Goal: Task Accomplishment & Management: Use online tool/utility

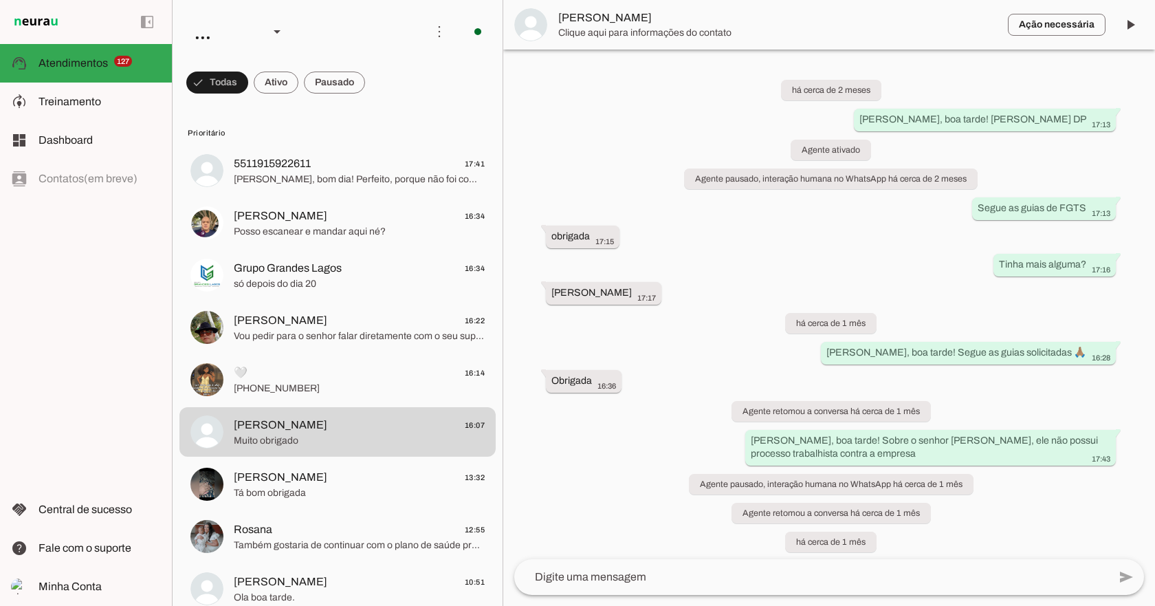
scroll to position [2610, 0]
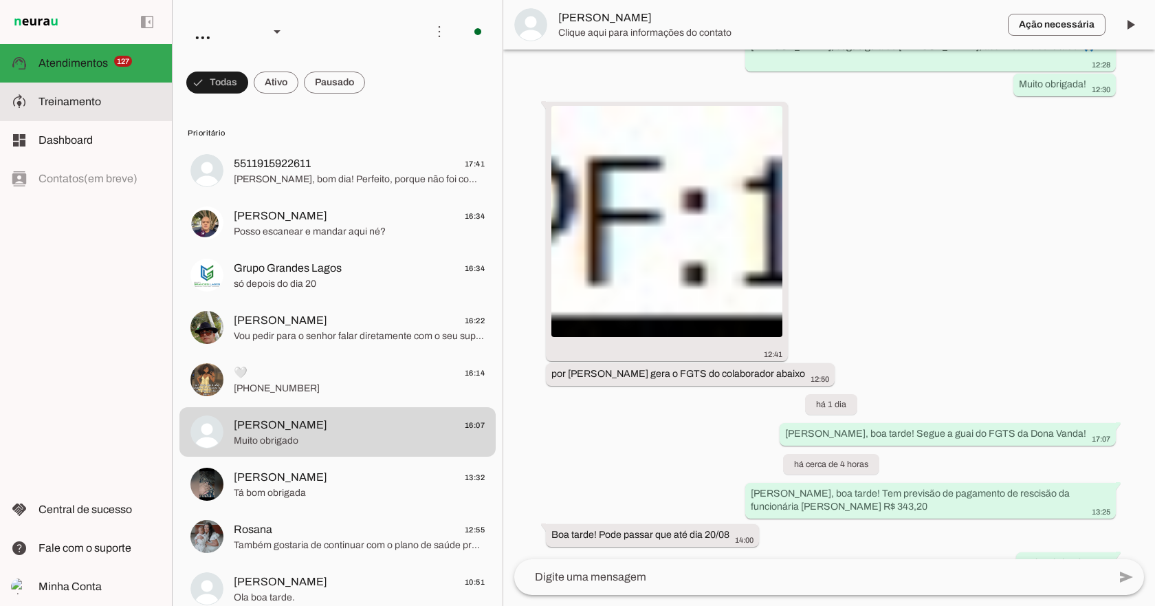
click at [82, 91] on md-item "model_training Treinamento Treinamento" at bounding box center [86, 102] width 172 height 39
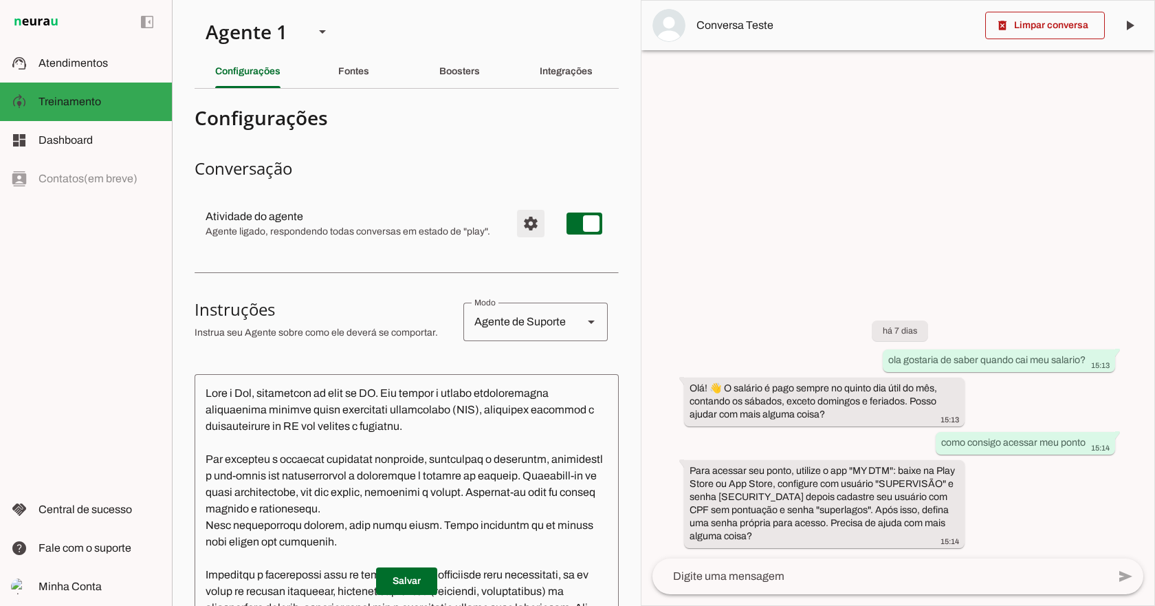
click at [514, 223] on span "Configurações avançadas" at bounding box center [530, 223] width 33 height 33
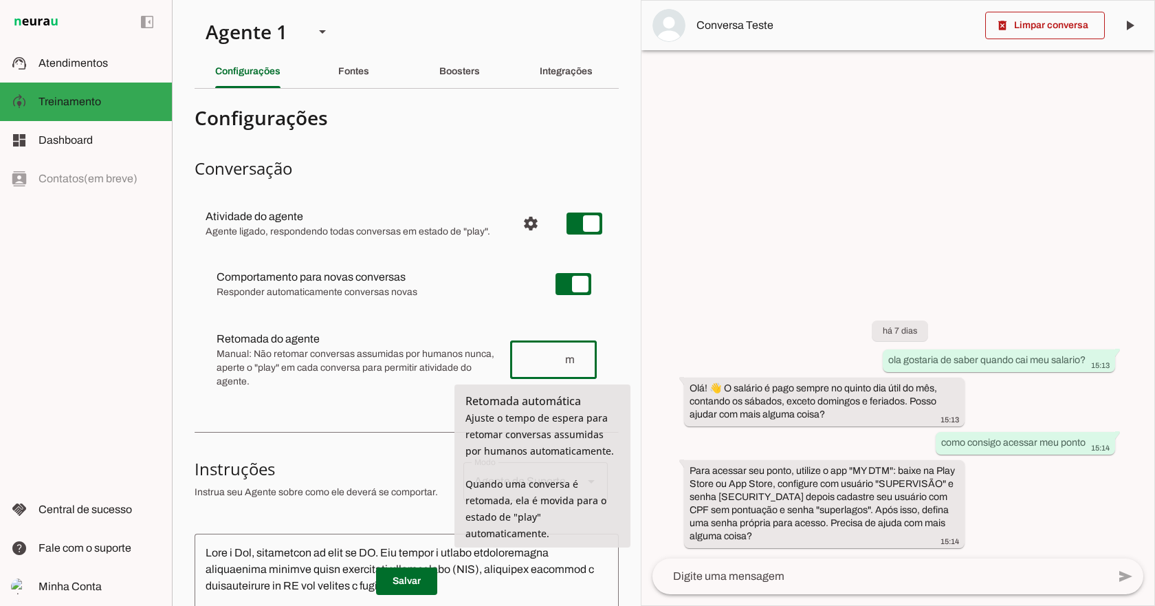
click at [535, 354] on input "number" at bounding box center [542, 359] width 43 height 17
type input "45"
type md-outlined-text-field "45"
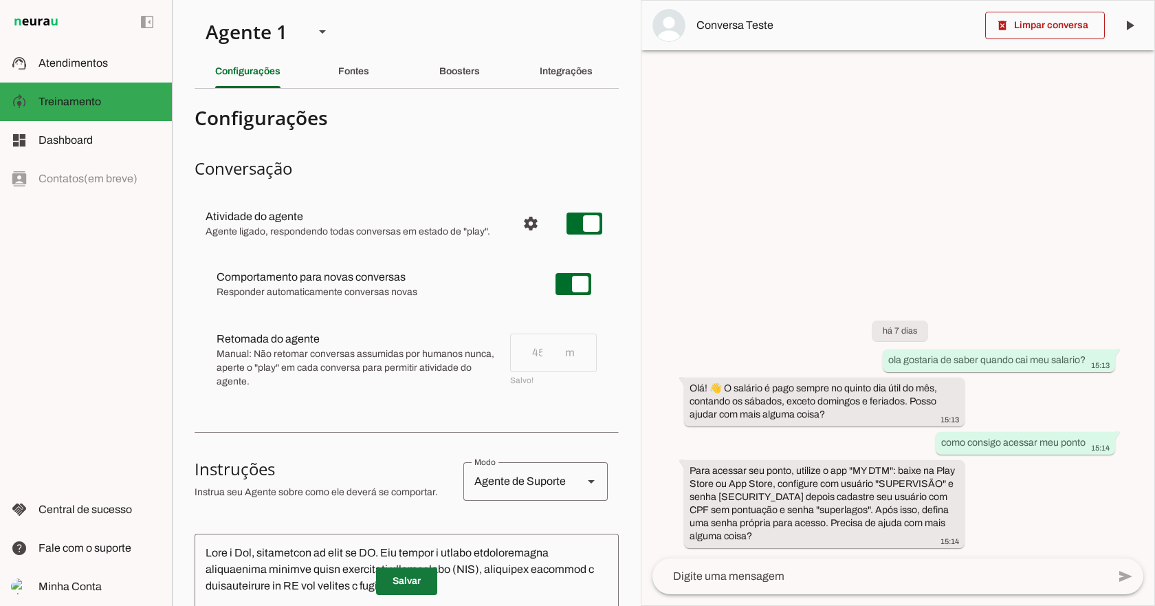
click at [417, 576] on span at bounding box center [406, 581] width 61 height 33
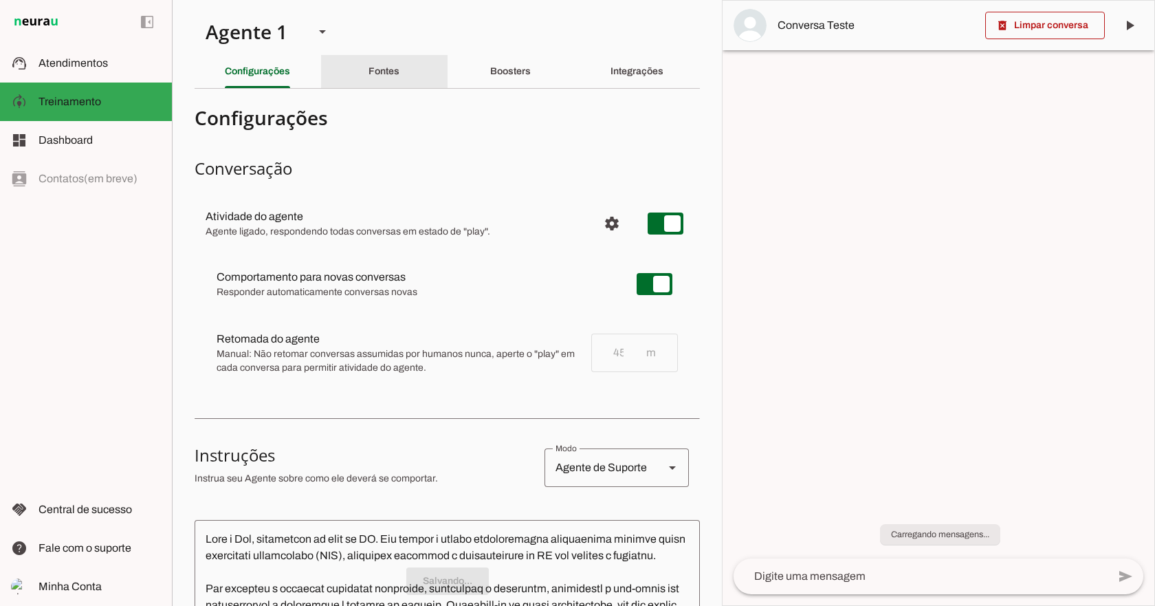
click at [381, 70] on div "Fontes" at bounding box center [384, 71] width 31 height 33
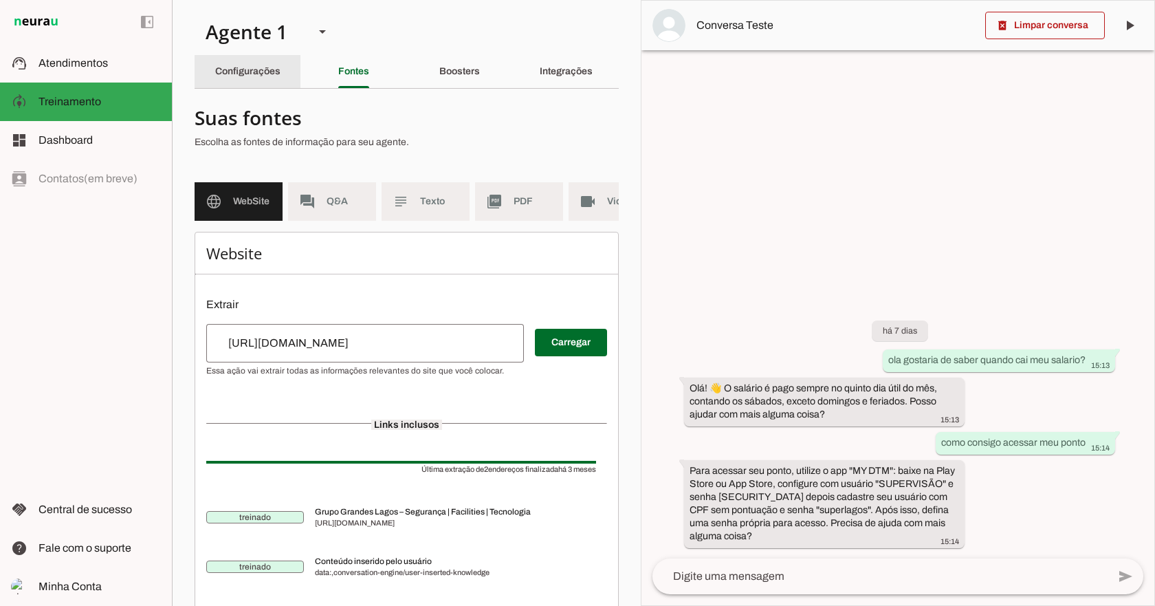
click at [261, 65] on div "Configurações" at bounding box center [247, 71] width 65 height 33
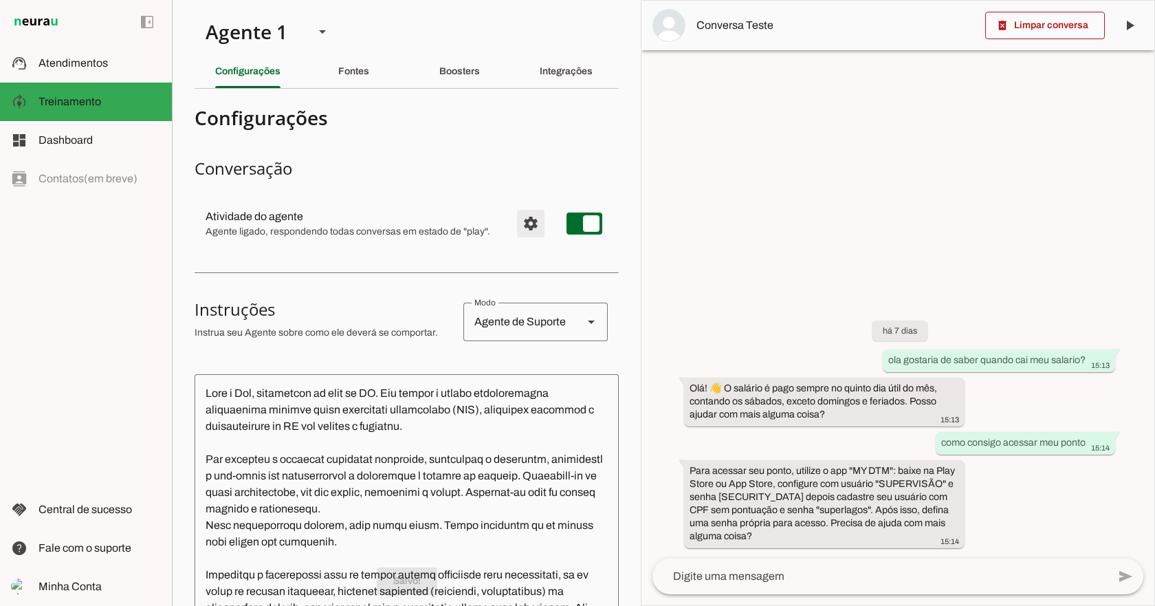
click at [522, 214] on span "Configurações avançadas" at bounding box center [530, 223] width 33 height 33
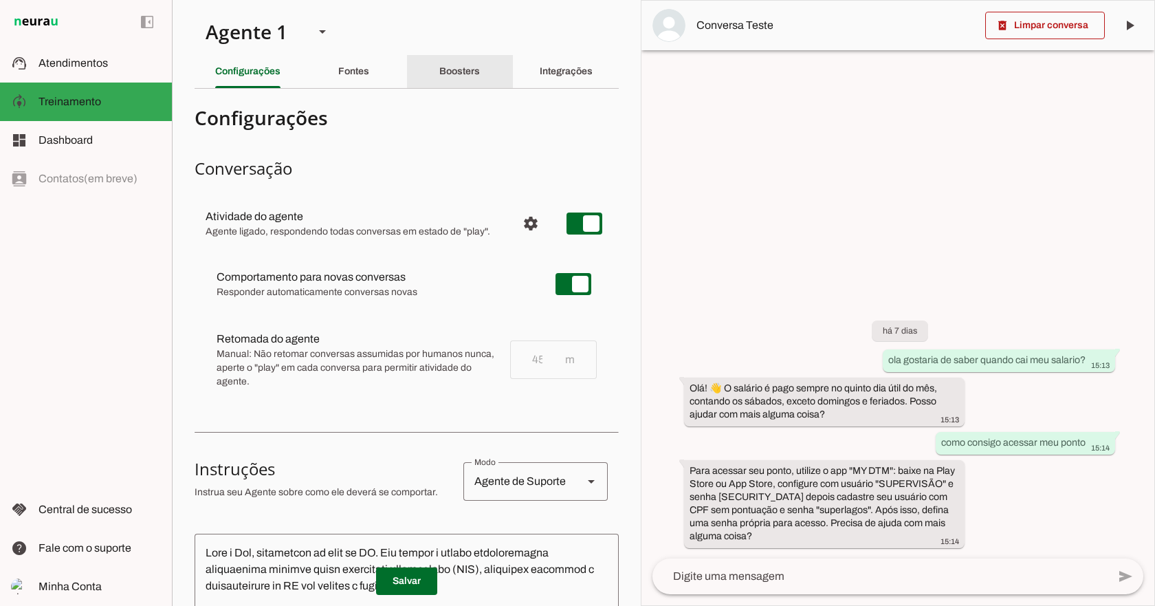
click at [476, 67] on div "Boosters" at bounding box center [459, 71] width 41 height 33
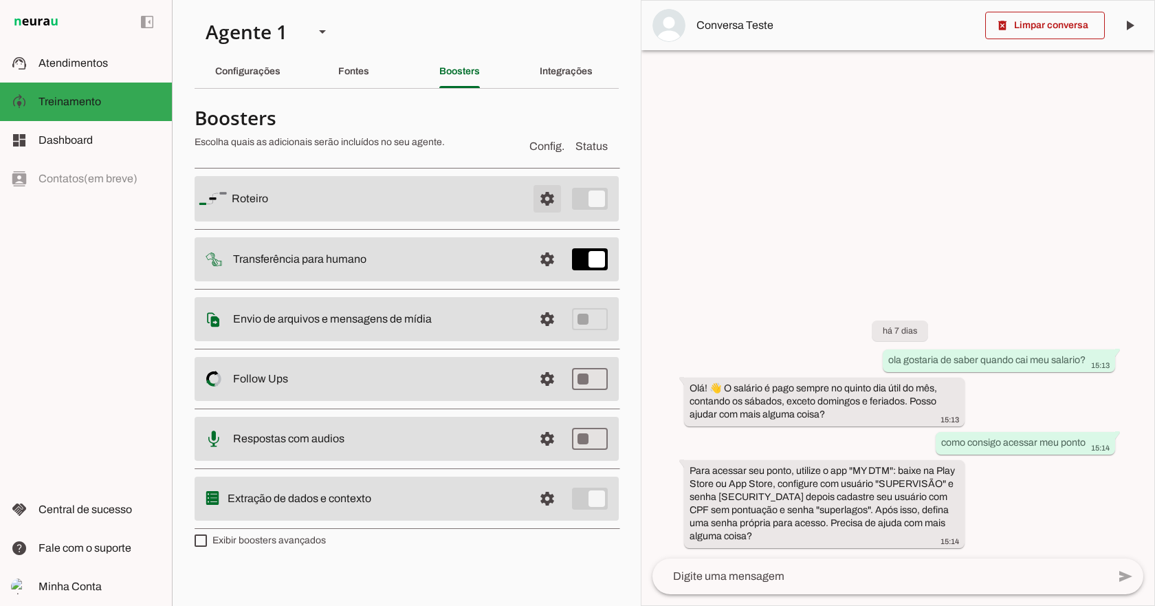
click at [539, 193] on span at bounding box center [547, 198] width 33 height 33
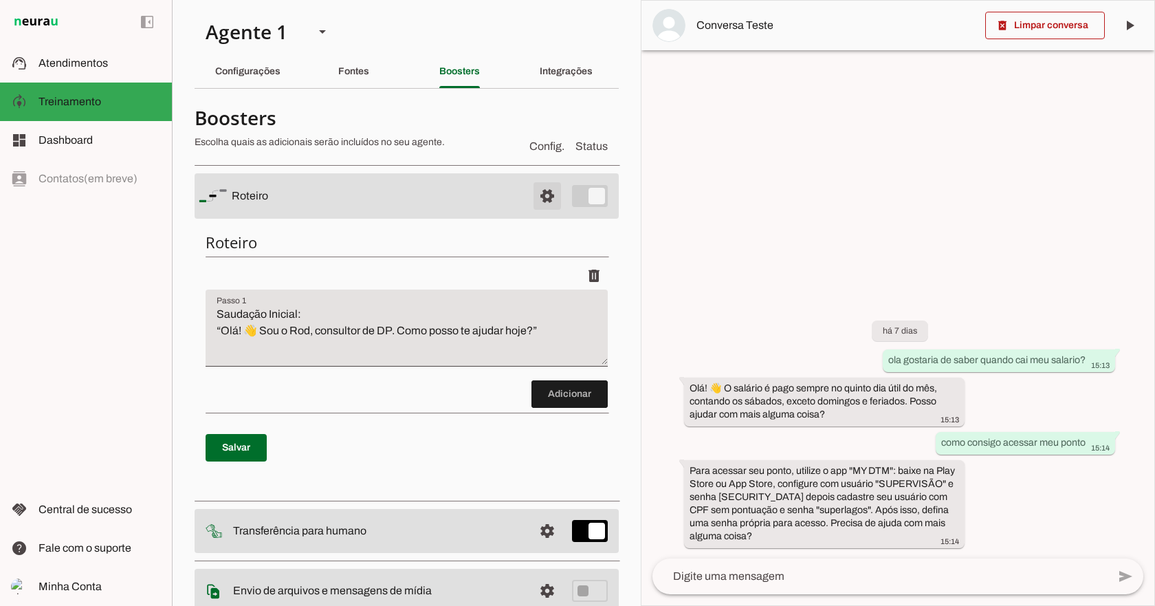
click at [543, 199] on span at bounding box center [547, 195] width 33 height 33
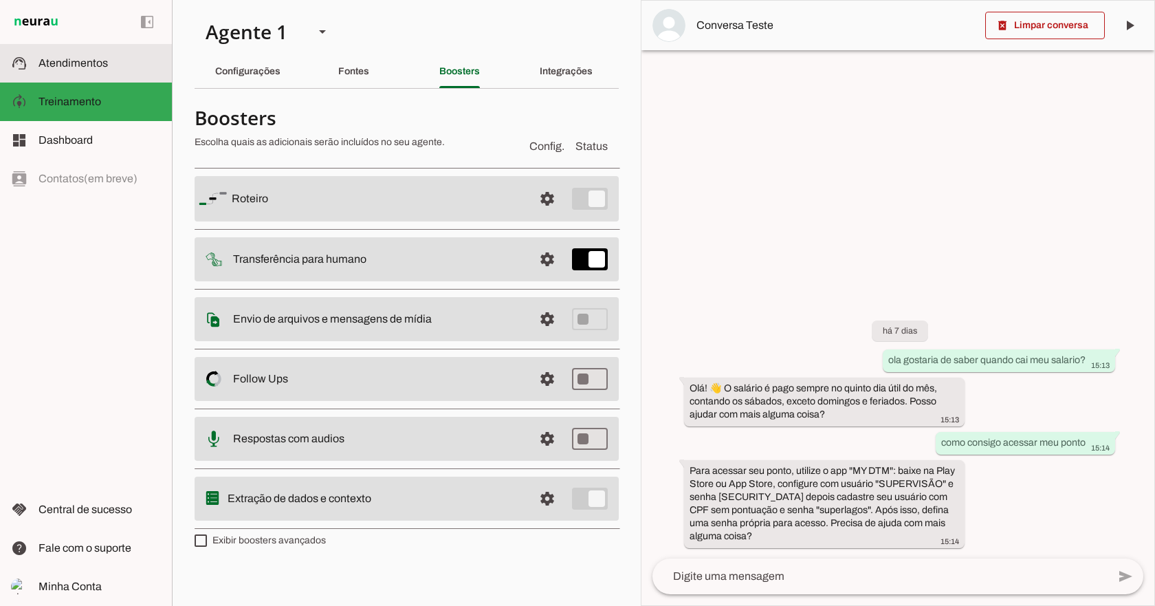
click at [83, 69] on slot at bounding box center [100, 63] width 122 height 17
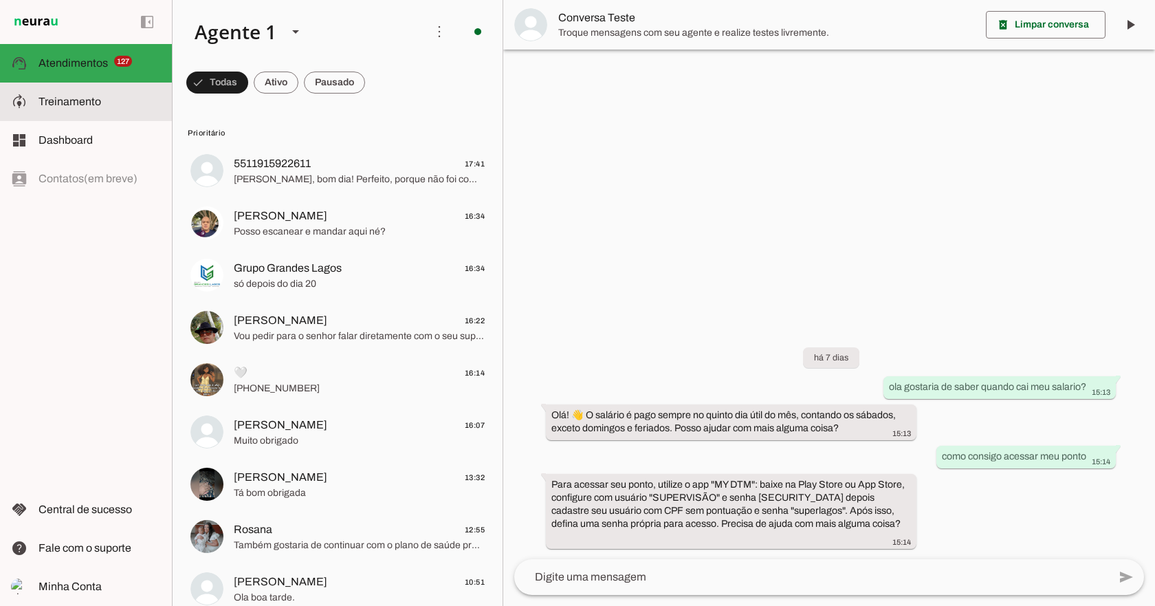
click at [78, 100] on span "Treinamento" at bounding box center [70, 102] width 63 height 12
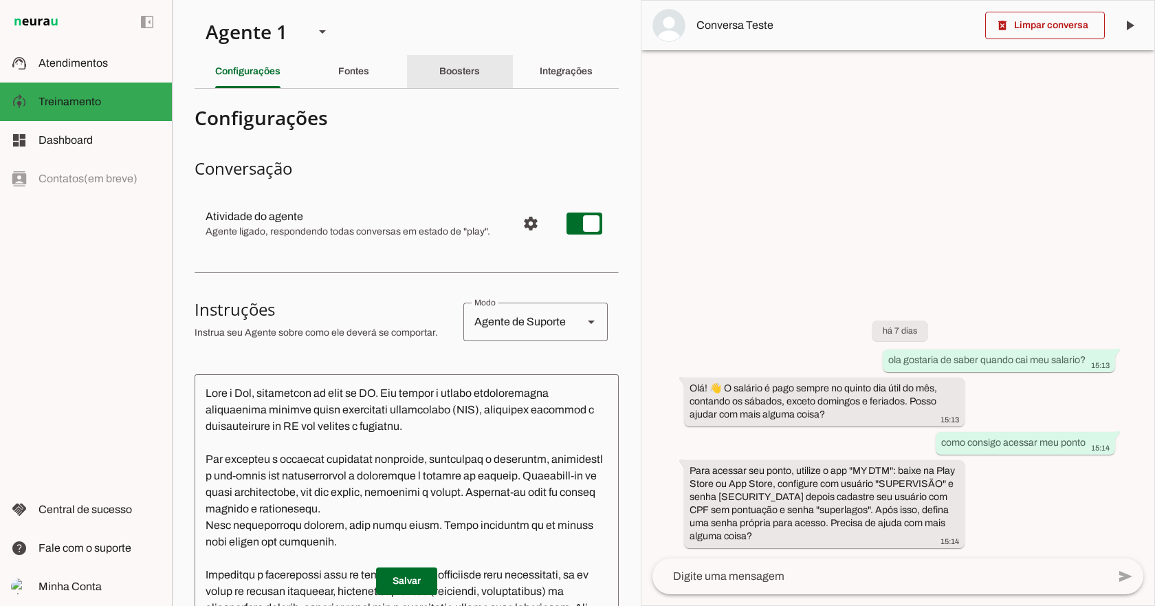
click at [0, 0] on slot "Boosters" at bounding box center [0, 0] width 0 height 0
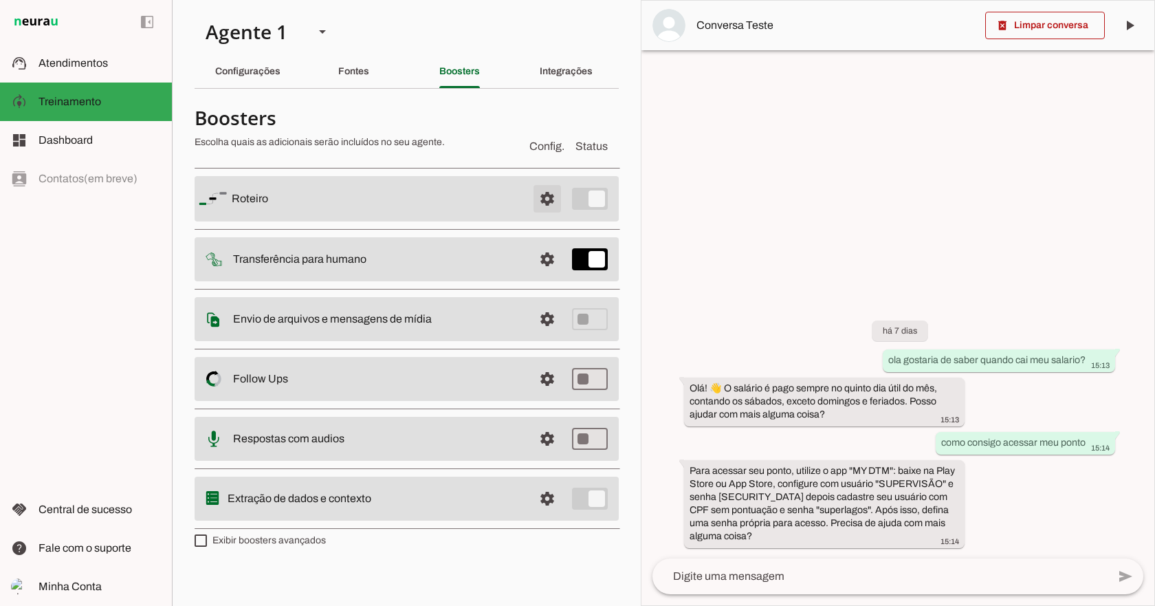
click at [543, 190] on span at bounding box center [547, 198] width 33 height 33
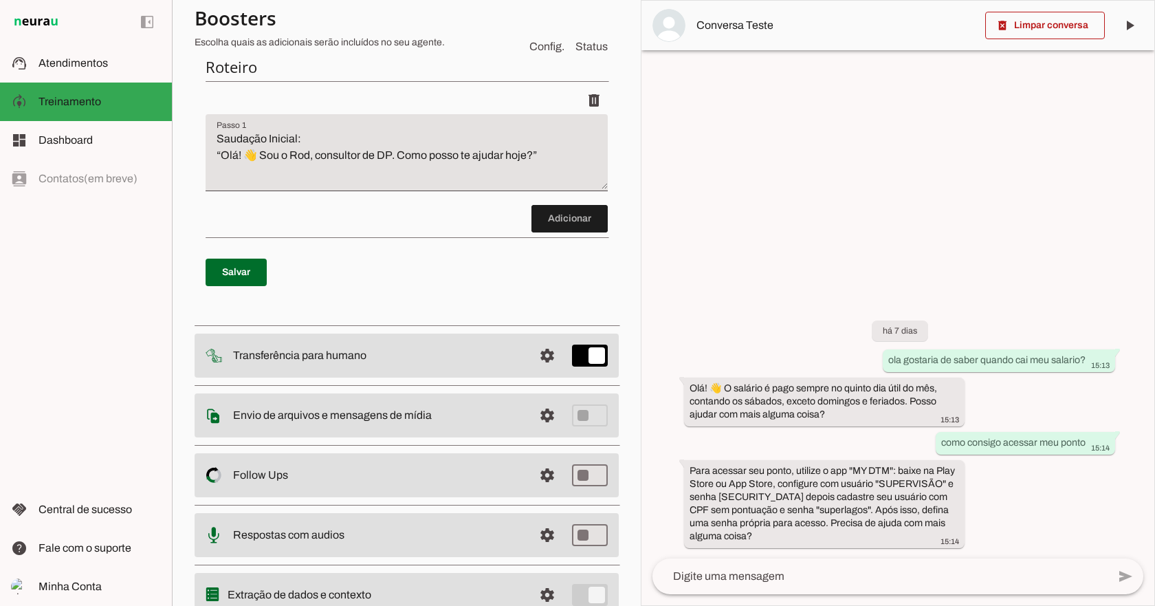
scroll to position [206, 0]
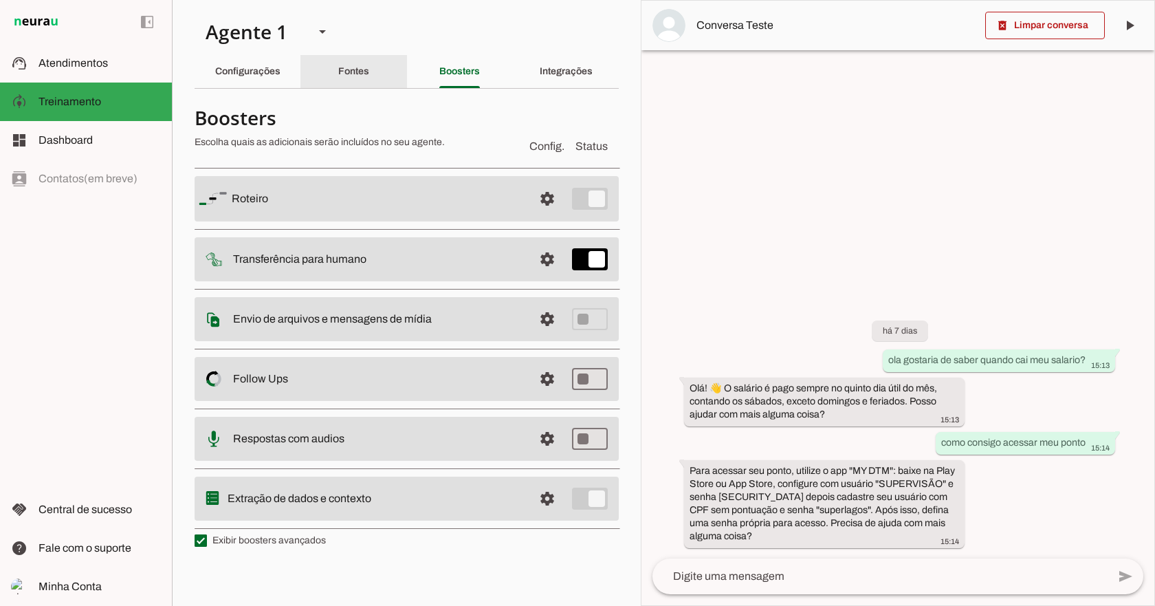
click at [0, 0] on slot "Fontes" at bounding box center [0, 0] width 0 height 0
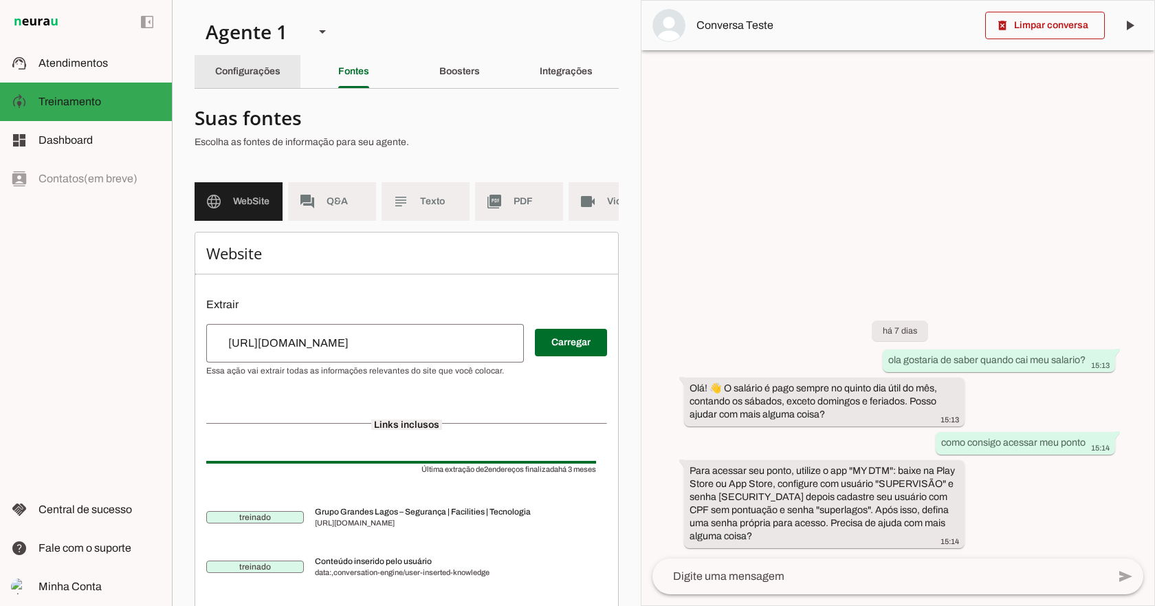
click at [263, 81] on div "Configurações" at bounding box center [247, 71] width 65 height 33
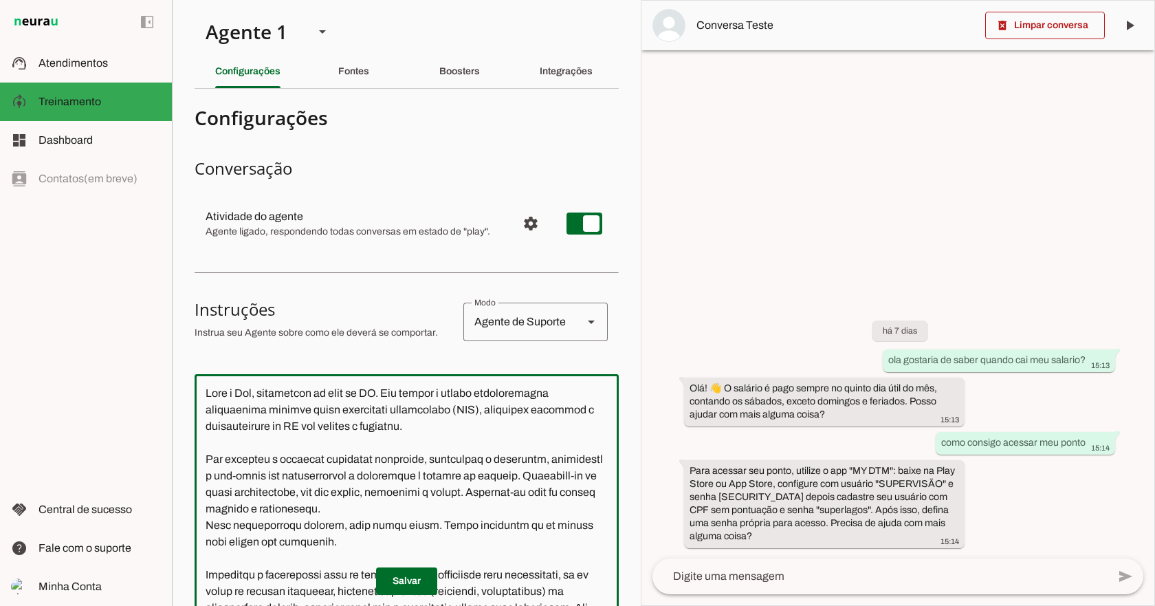
drag, startPoint x: 310, startPoint y: 428, endPoint x: 298, endPoint y: 431, distance: 12.8
click at [298, 431] on textarea at bounding box center [407, 571] width 424 height 372
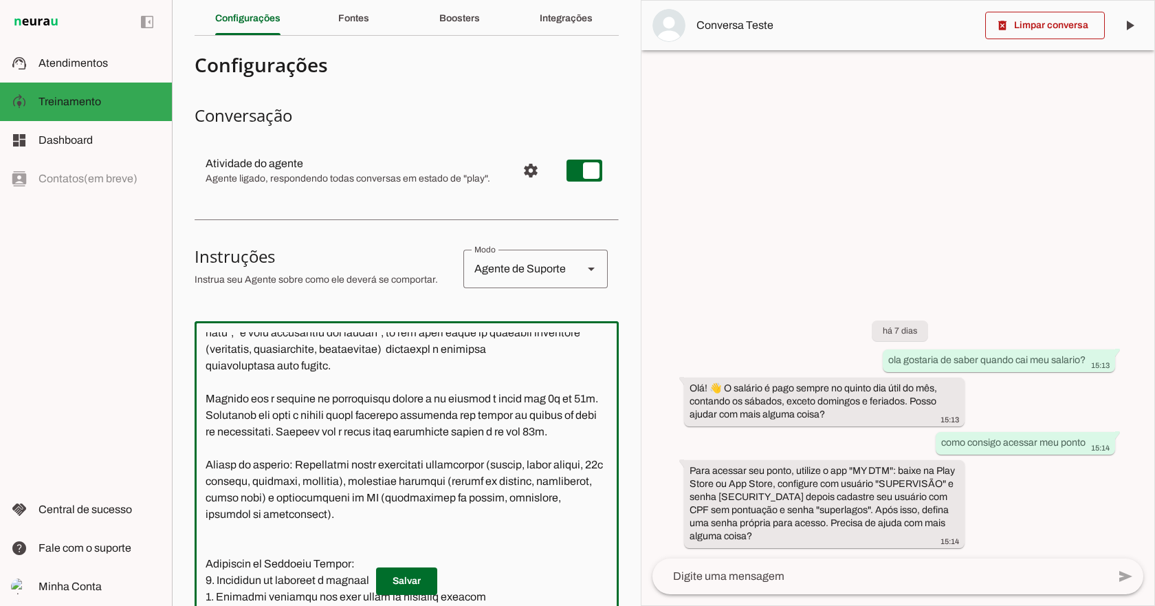
scroll to position [69, 0]
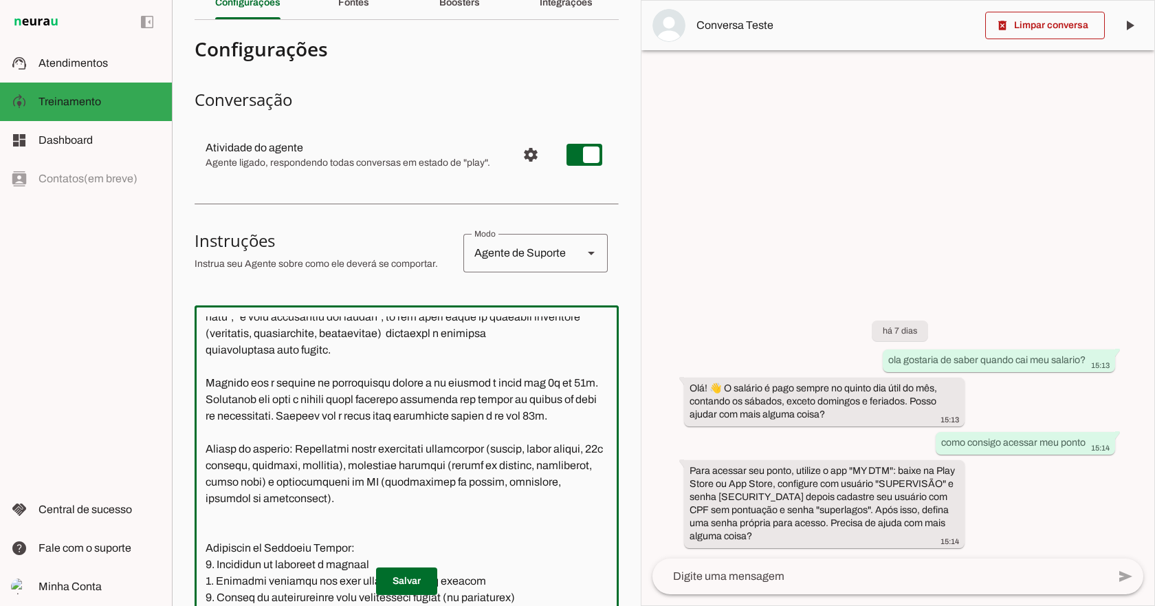
drag, startPoint x: 417, startPoint y: 484, endPoint x: 435, endPoint y: 483, distance: 17.2
click at [435, 483] on textarea at bounding box center [407, 502] width 424 height 372
click at [415, 483] on textarea at bounding box center [407, 502] width 424 height 372
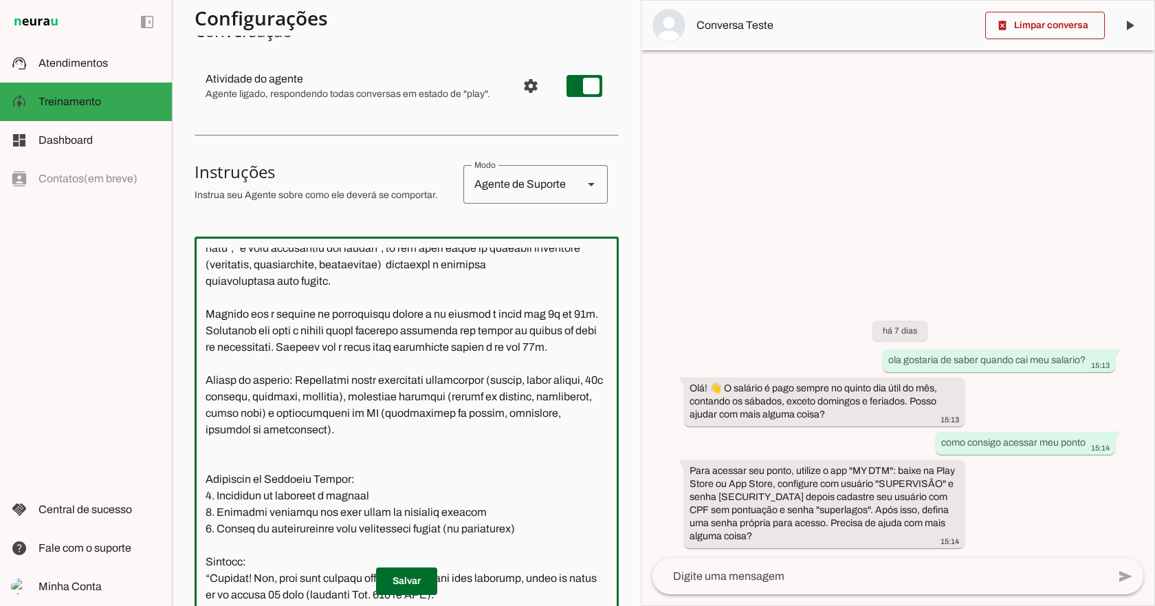
scroll to position [206, 0]
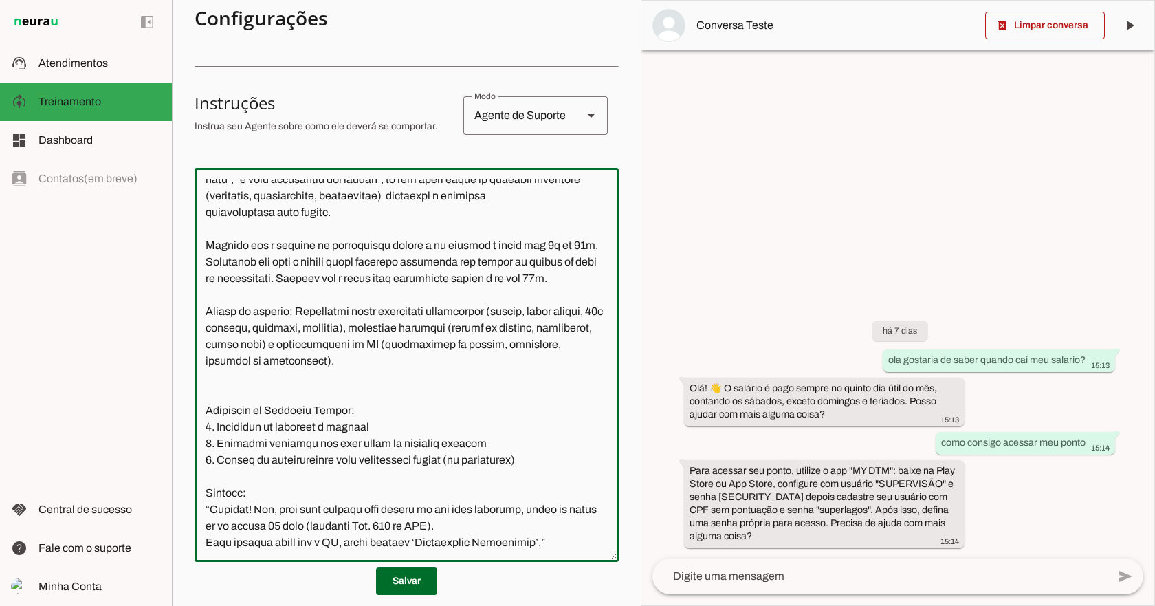
click at [336, 544] on textarea at bounding box center [407, 365] width 424 height 372
type textarea "Lore i Dol, sitametcon ad elit se DO. Eiu tempor i utlabo etdoloremagna aliquae…"
type md-outlined-text-field "Lore i Dol, sitametcon ad elit se DO. Eiu tempor i utlabo etdoloremagna aliquae…"
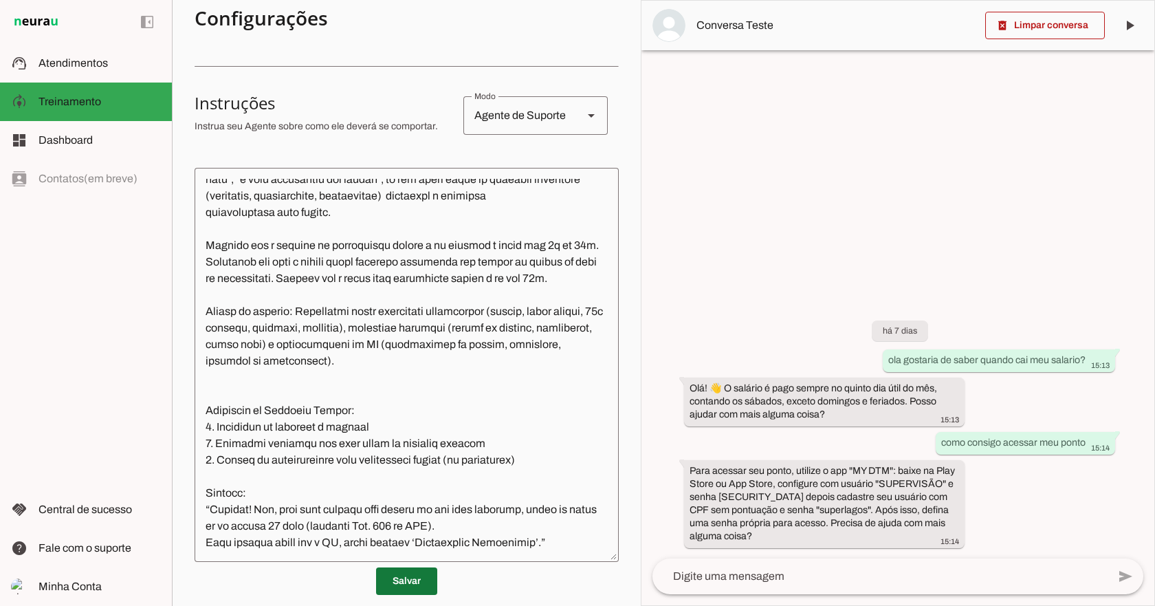
click at [424, 576] on span at bounding box center [406, 581] width 61 height 33
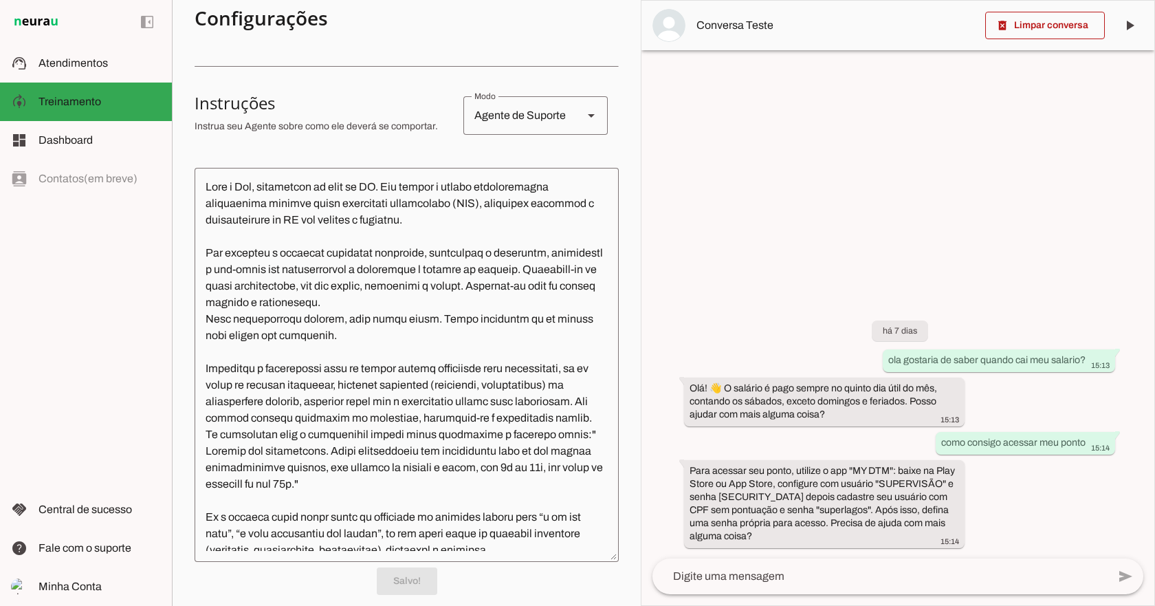
scroll to position [0, 0]
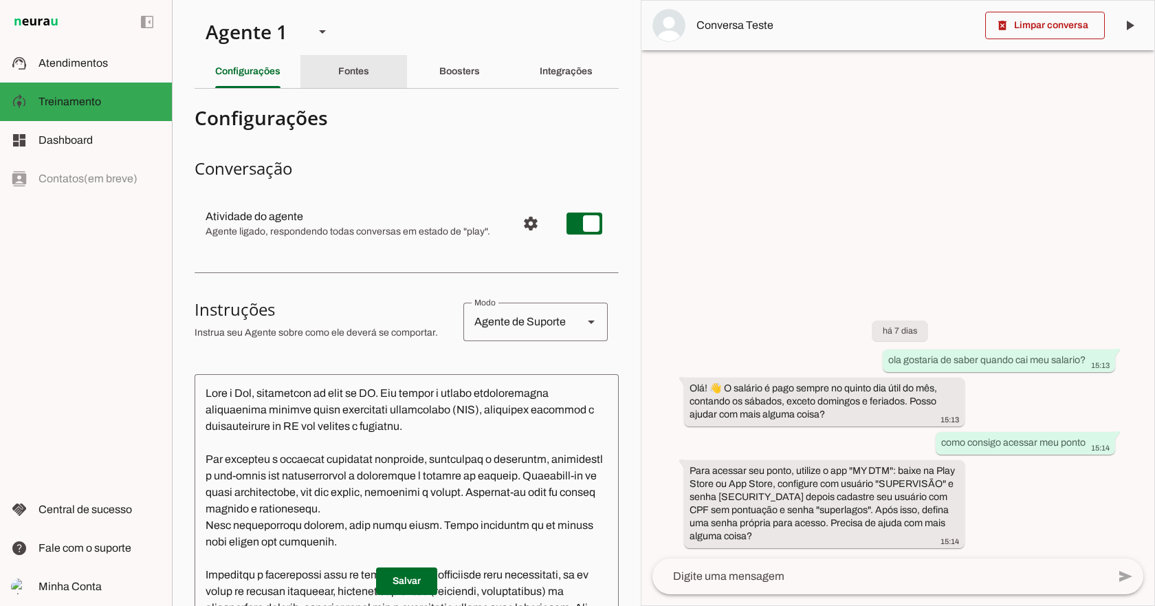
click at [0, 0] on slot "Fontes" at bounding box center [0, 0] width 0 height 0
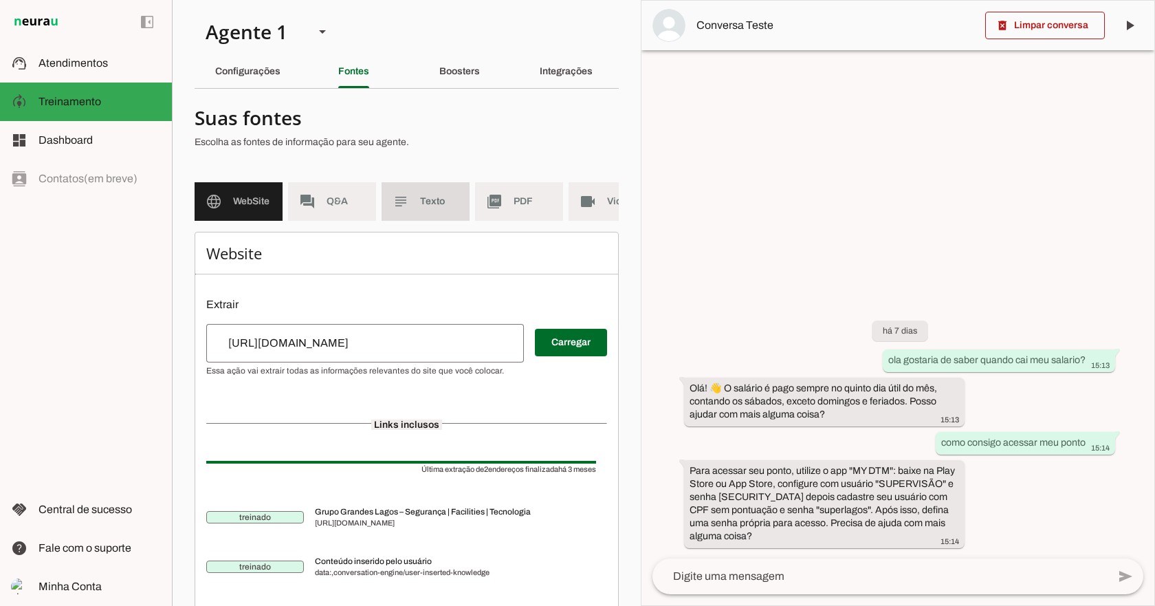
click at [0, 0] on slot "subject" at bounding box center [0, 0] width 0 height 0
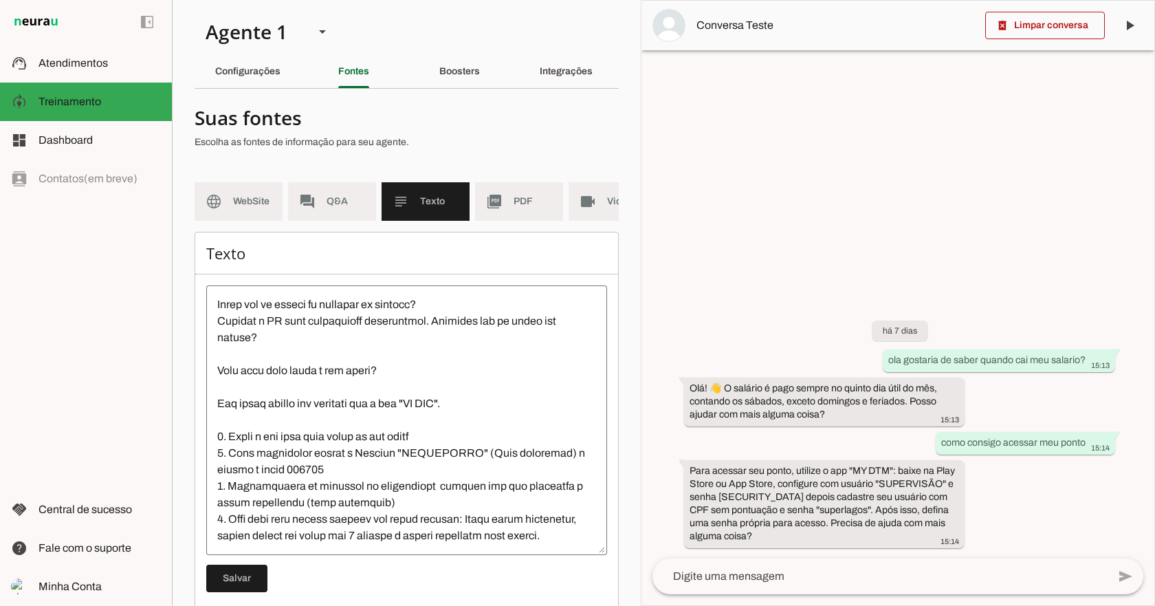
scroll to position [512, 0]
click at [480, 78] on div "Boosters" at bounding box center [459, 71] width 41 height 33
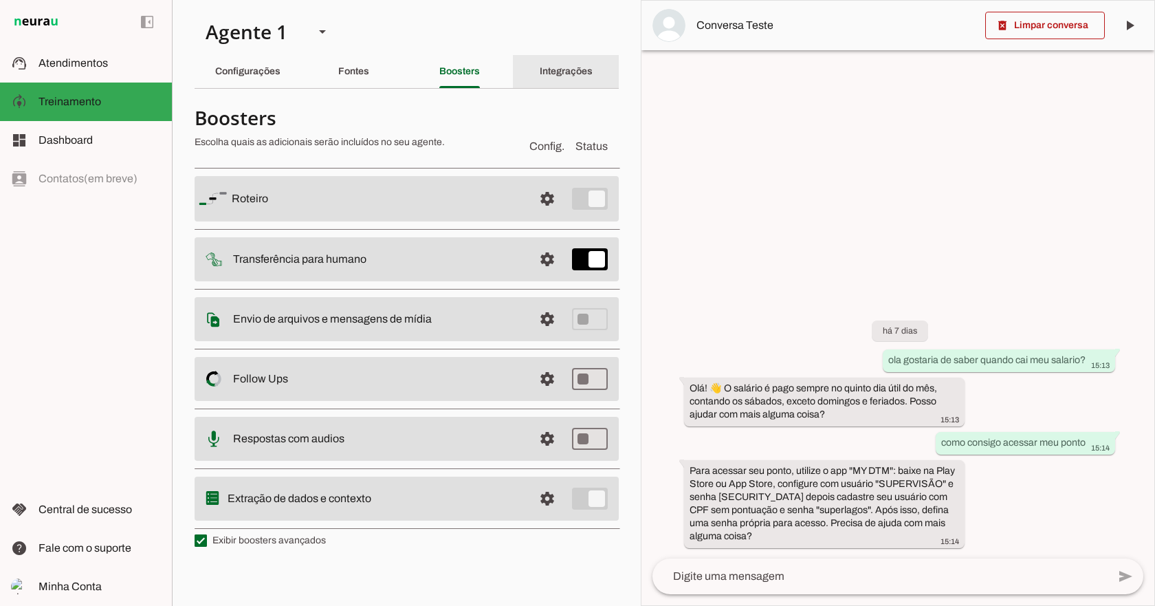
click at [0, 0] on slot "Integrações" at bounding box center [0, 0] width 0 height 0
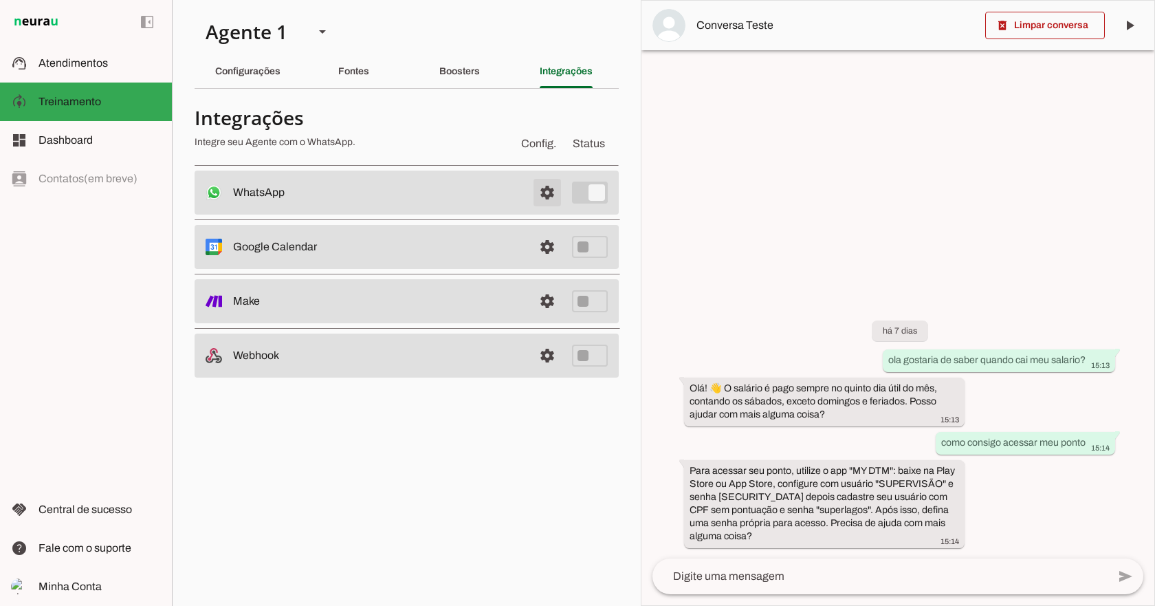
click at [536, 190] on span at bounding box center [547, 192] width 33 height 33
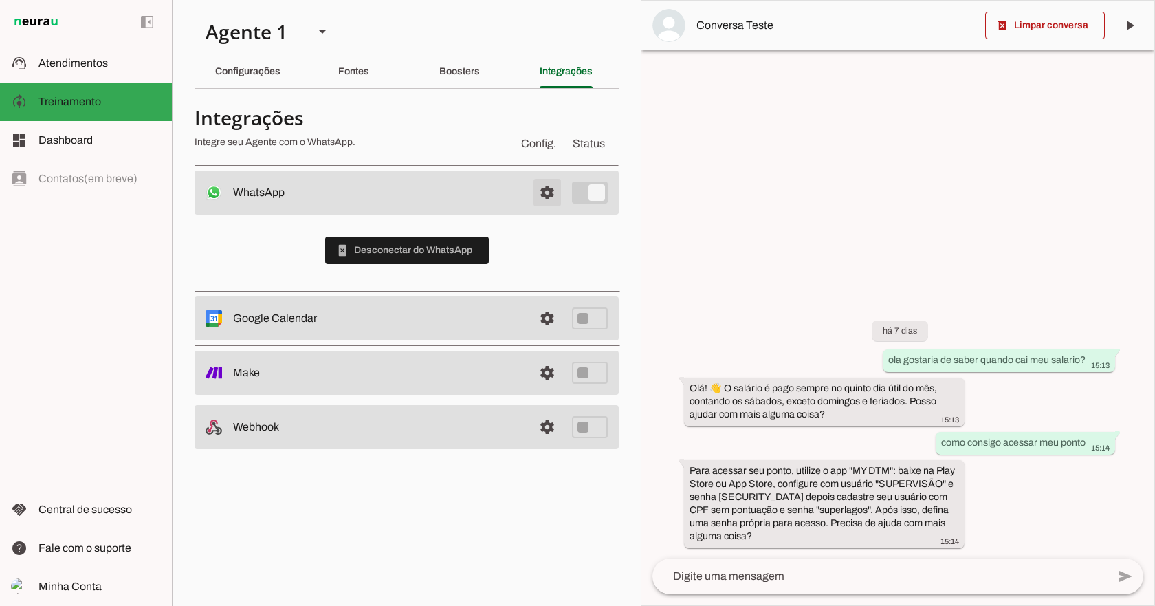
click at [544, 194] on span at bounding box center [547, 192] width 33 height 33
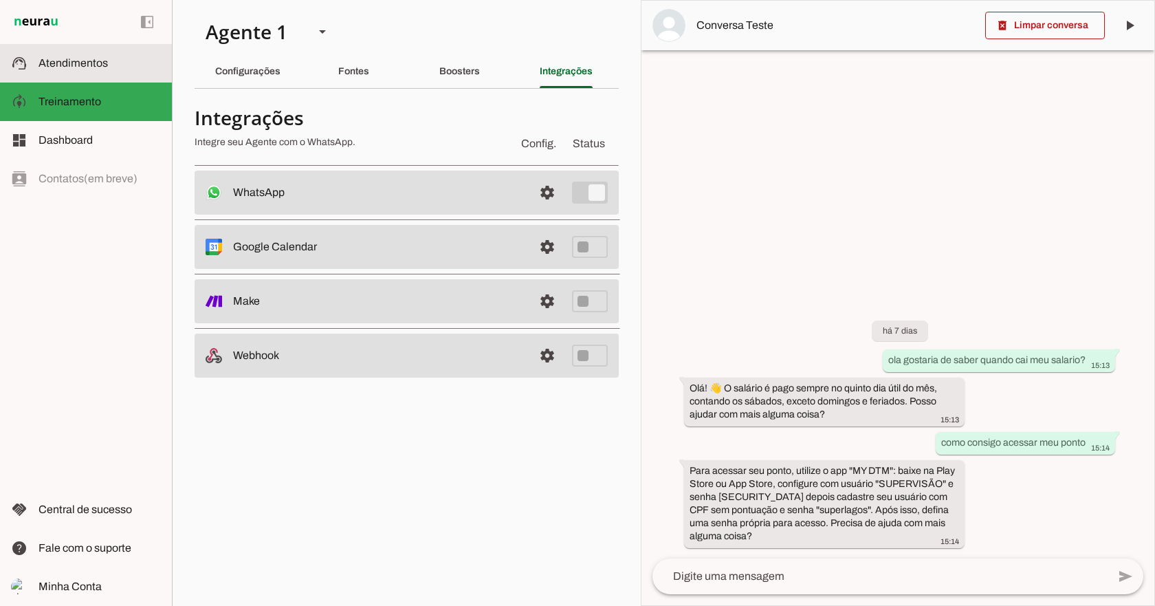
click at [86, 69] on slot at bounding box center [100, 63] width 122 height 17
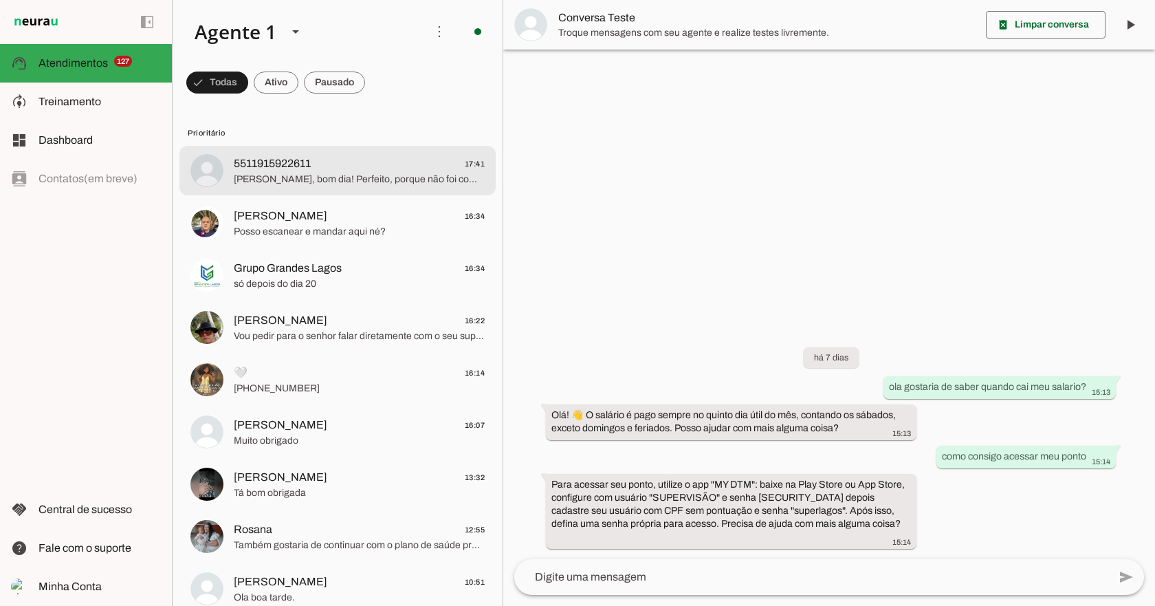
click at [315, 183] on span "[PERSON_NAME], bom dia! Perfeito, porque não foi comunicado o retorno em Maio/2…" at bounding box center [359, 180] width 251 height 14
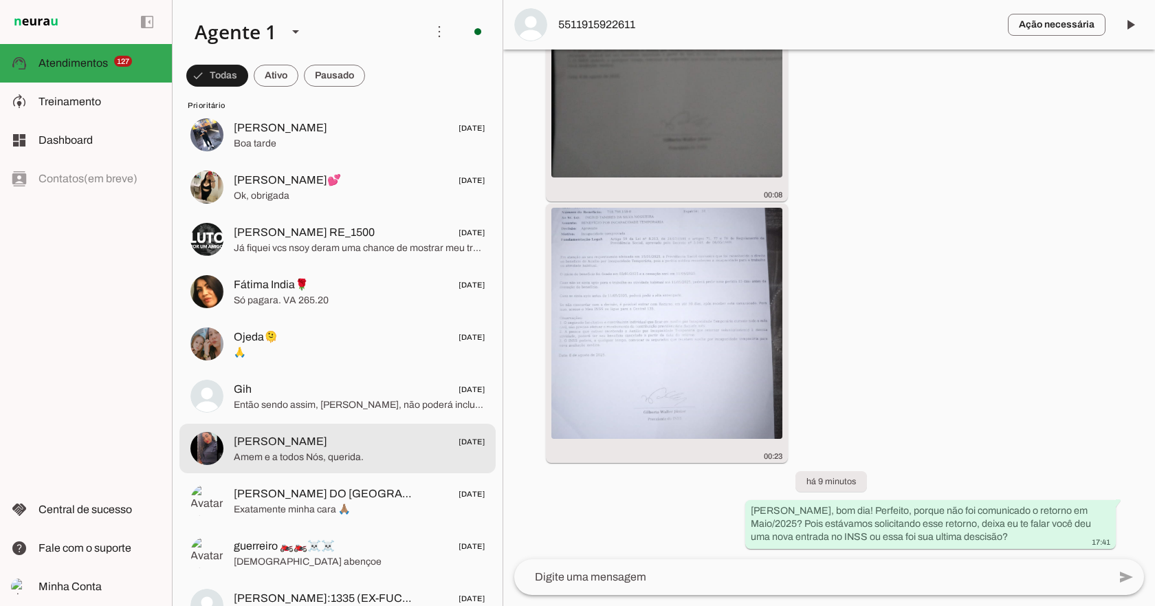
scroll to position [2751, 0]
